Goal: Navigation & Orientation: Find specific page/section

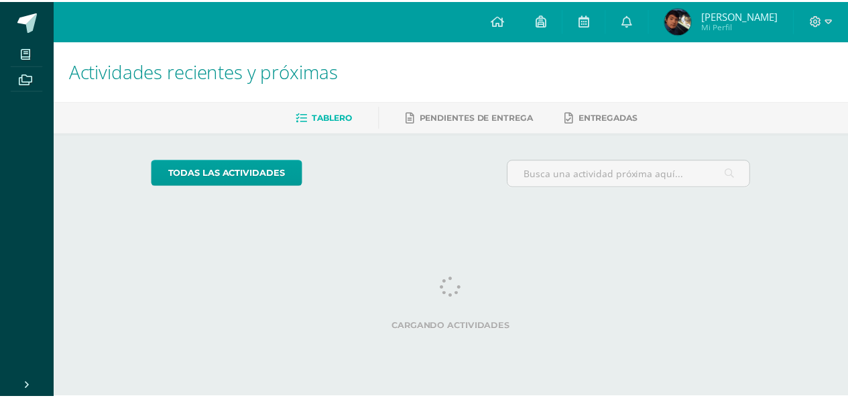
scroll to position [0, 32]
